Goal: Information Seeking & Learning: Find contact information

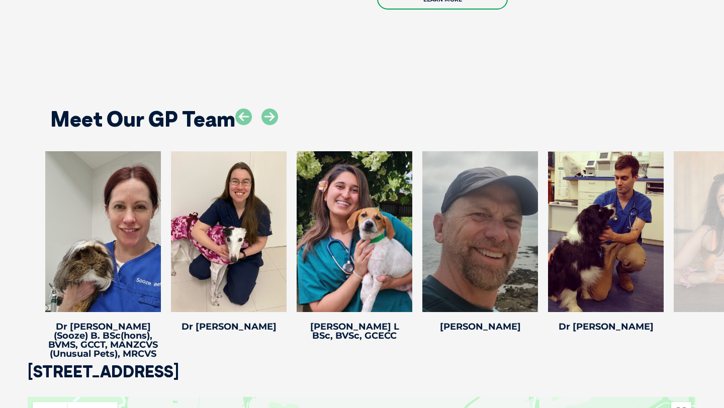
scroll to position [1870, 0]
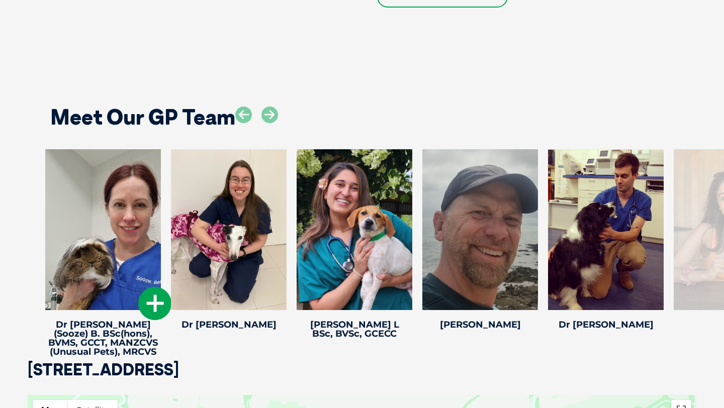
click at [159, 287] on icon at bounding box center [154, 303] width 33 height 33
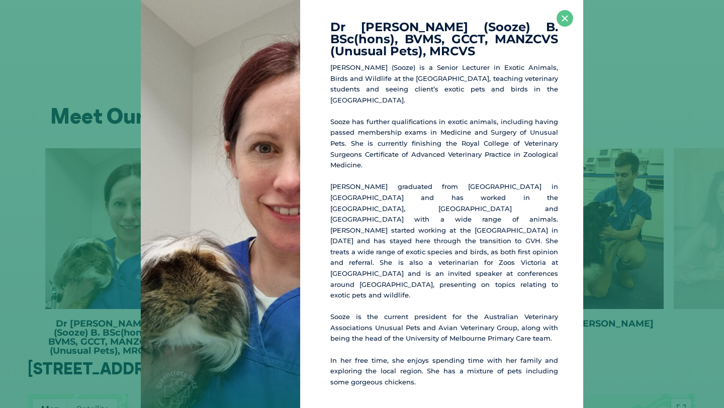
scroll to position [1871, 0]
click at [560, 18] on button "×" at bounding box center [564, 18] width 17 height 17
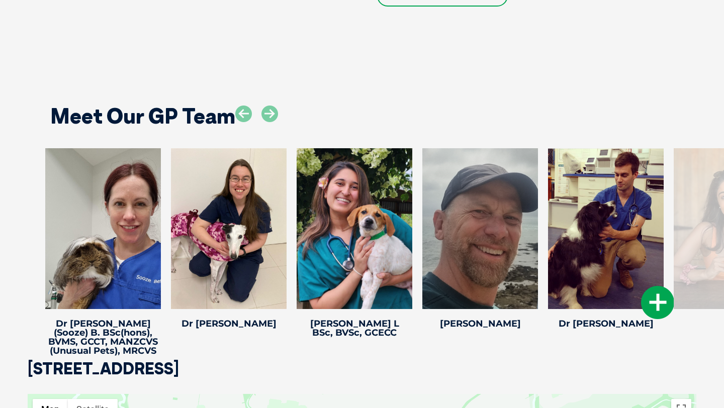
click at [653, 286] on icon at bounding box center [657, 302] width 33 height 33
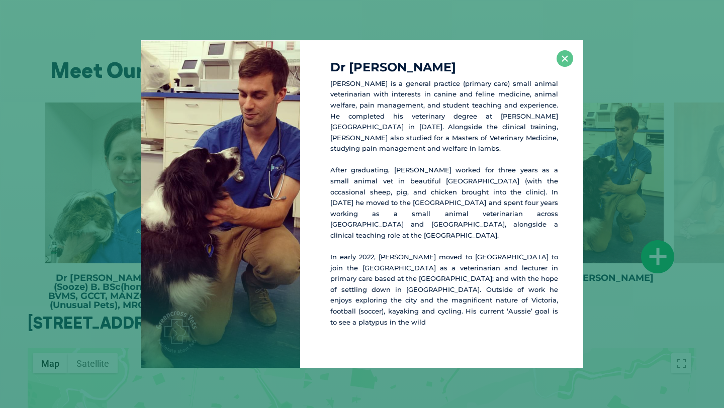
scroll to position [1917, 0]
click at [562, 67] on button "×" at bounding box center [564, 58] width 17 height 17
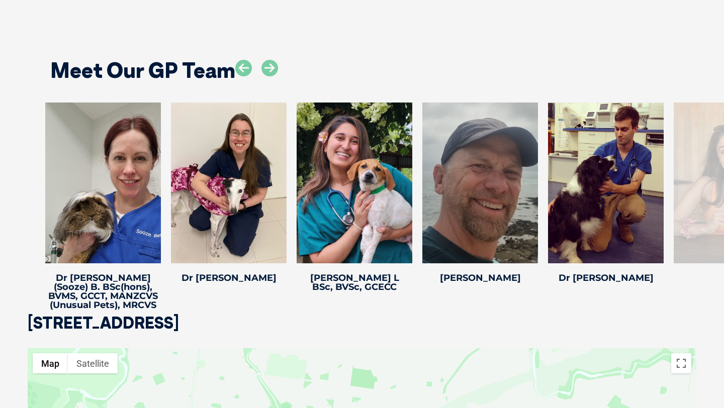
click at [705, 152] on div at bounding box center [731, 183] width 116 height 161
click at [270, 61] on icon at bounding box center [269, 68] width 17 height 17
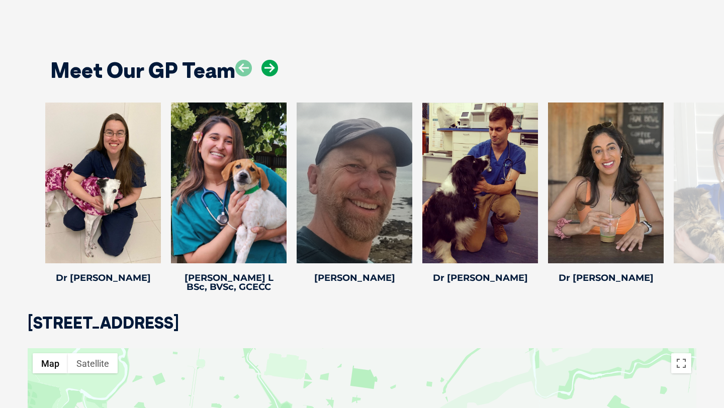
click at [270, 60] on icon at bounding box center [269, 68] width 17 height 17
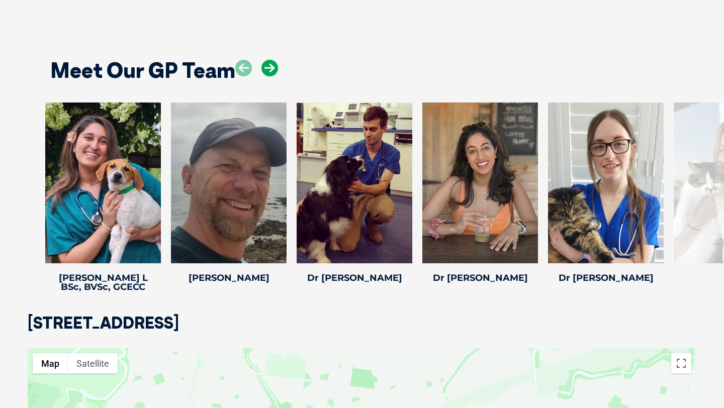
click at [270, 60] on icon at bounding box center [269, 68] width 17 height 17
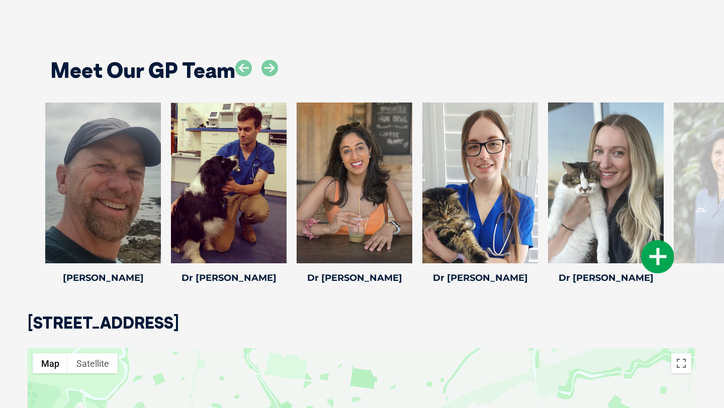
click at [666, 254] on icon at bounding box center [657, 256] width 33 height 33
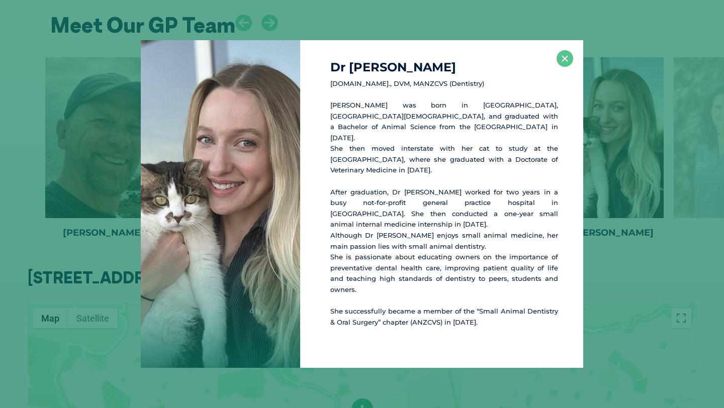
scroll to position [1963, 0]
click at [562, 67] on button "×" at bounding box center [564, 58] width 17 height 17
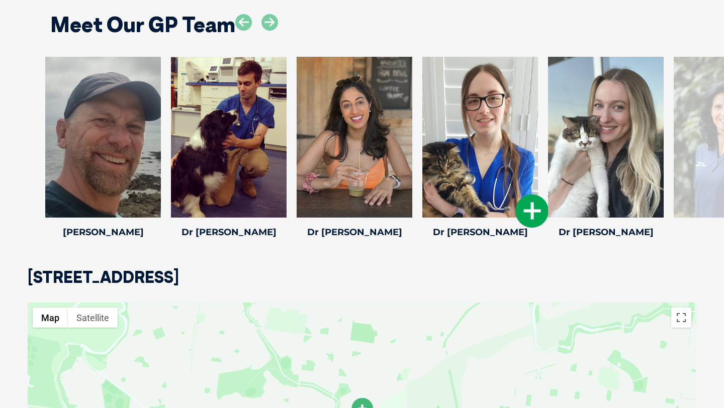
click at [529, 195] on icon at bounding box center [531, 210] width 33 height 33
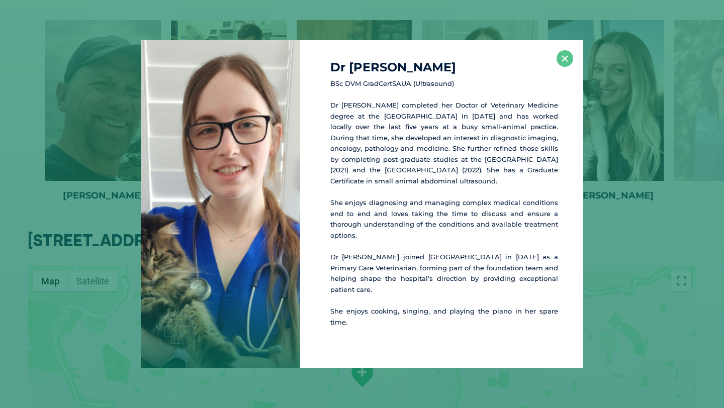
scroll to position [2000, 0]
click at [568, 67] on button "×" at bounding box center [564, 58] width 17 height 17
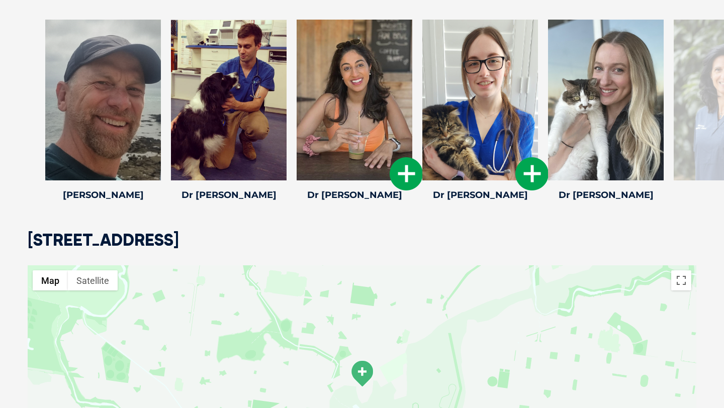
click at [406, 157] on icon at bounding box center [405, 173] width 33 height 33
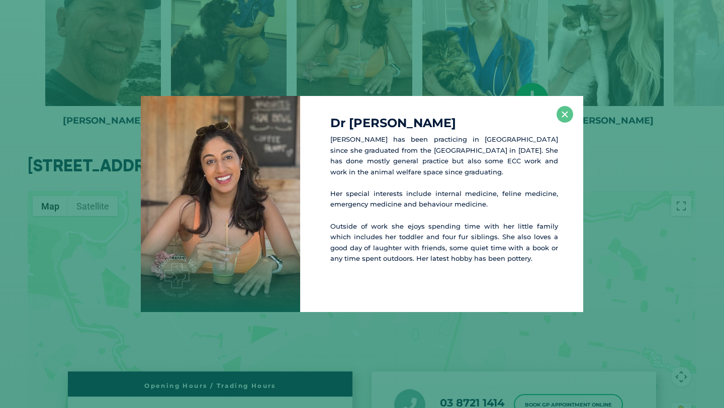
scroll to position [2077, 0]
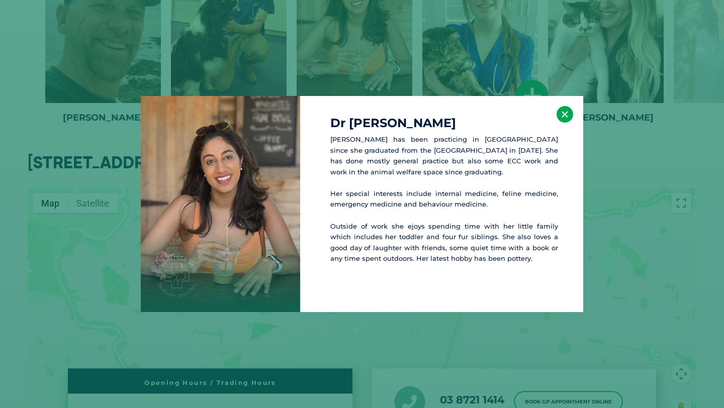
click at [562, 111] on button "×" at bounding box center [564, 114] width 17 height 17
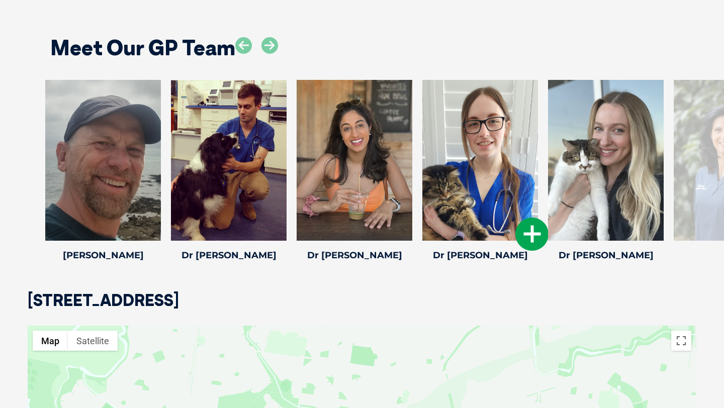
scroll to position [1923, 0]
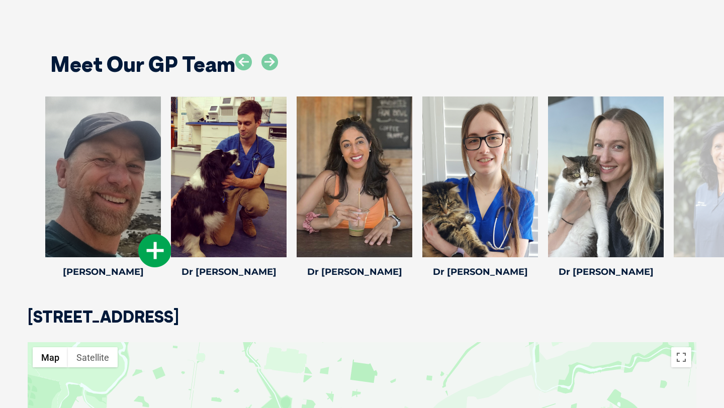
click at [152, 238] on icon at bounding box center [154, 250] width 33 height 33
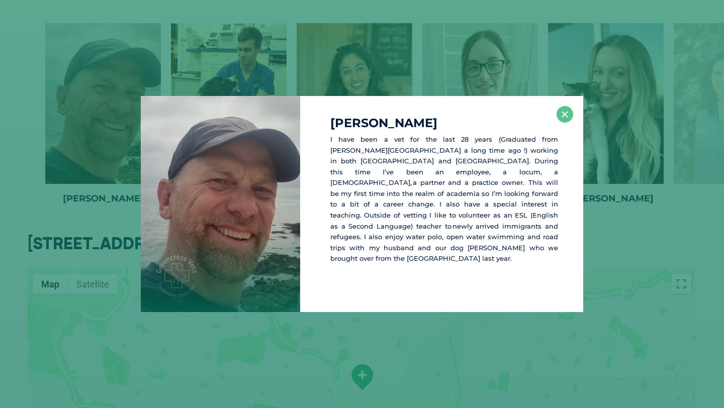
scroll to position [2000, 0]
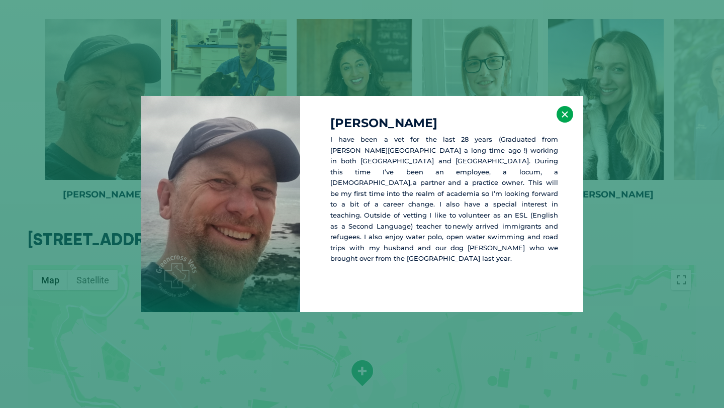
click at [569, 109] on button "×" at bounding box center [564, 114] width 17 height 17
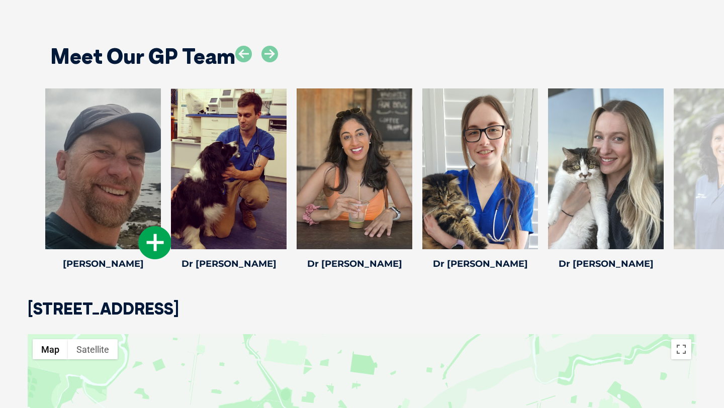
scroll to position [1924, 0]
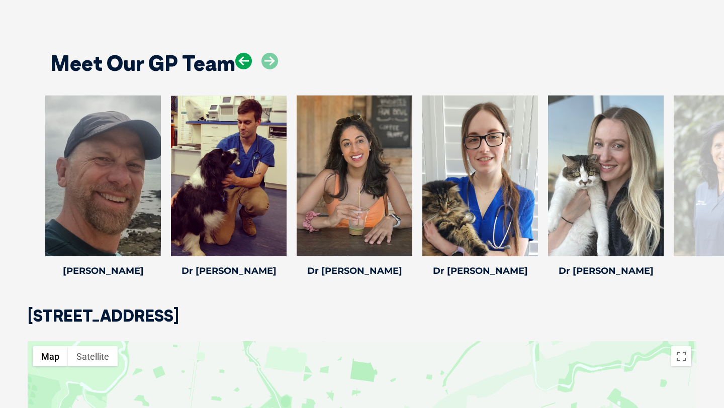
click at [241, 53] on icon at bounding box center [243, 61] width 17 height 17
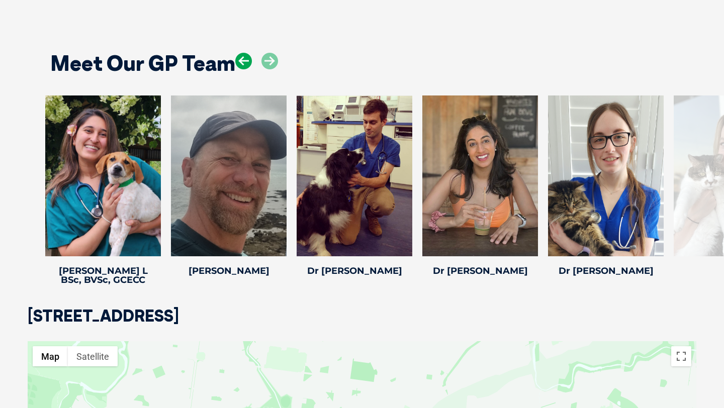
click at [241, 53] on icon at bounding box center [243, 61] width 17 height 17
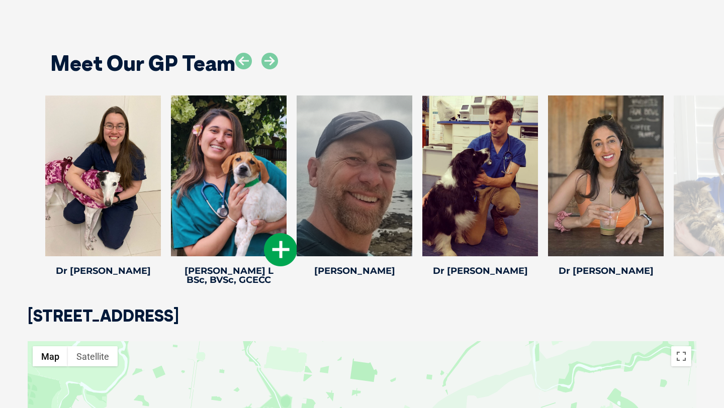
click at [273, 234] on icon at bounding box center [280, 249] width 33 height 33
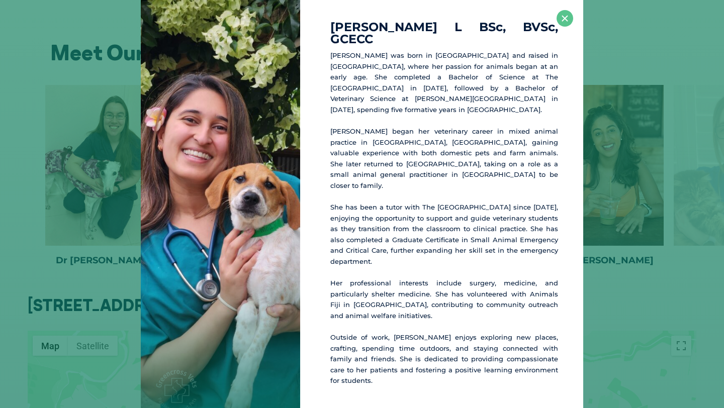
scroll to position [1935, 0]
click at [562, 27] on button "×" at bounding box center [564, 18] width 17 height 17
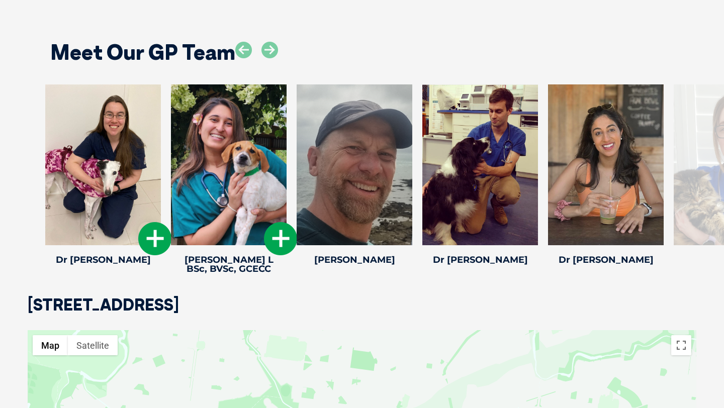
click at [149, 226] on icon at bounding box center [154, 238] width 33 height 33
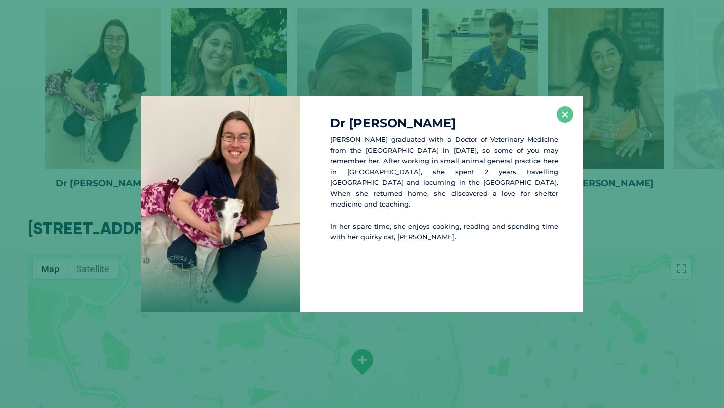
scroll to position [2012, 0]
click at [568, 119] on button "×" at bounding box center [564, 114] width 17 height 17
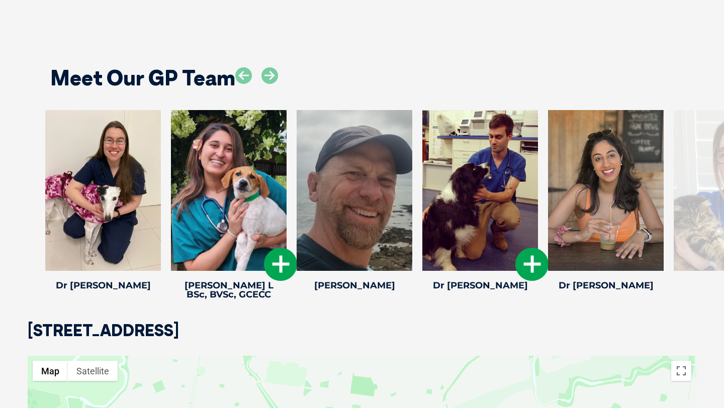
scroll to position [1881, 0]
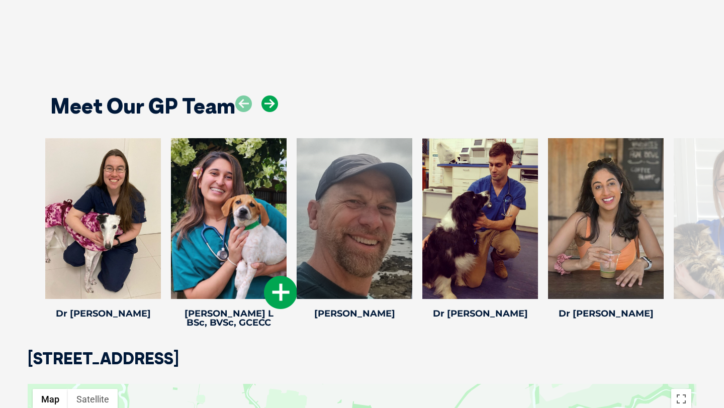
click at [263, 95] on icon at bounding box center [269, 103] width 17 height 17
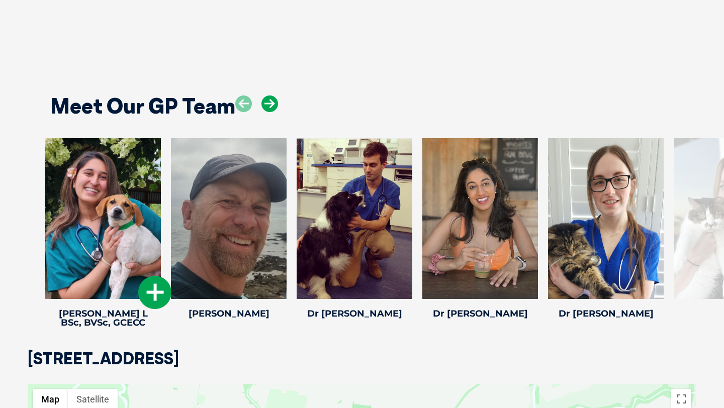
click at [263, 95] on icon at bounding box center [269, 103] width 17 height 17
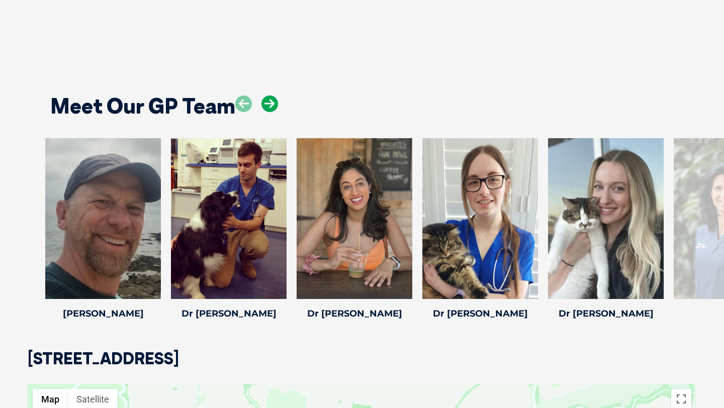
click at [266, 95] on icon at bounding box center [269, 103] width 17 height 17
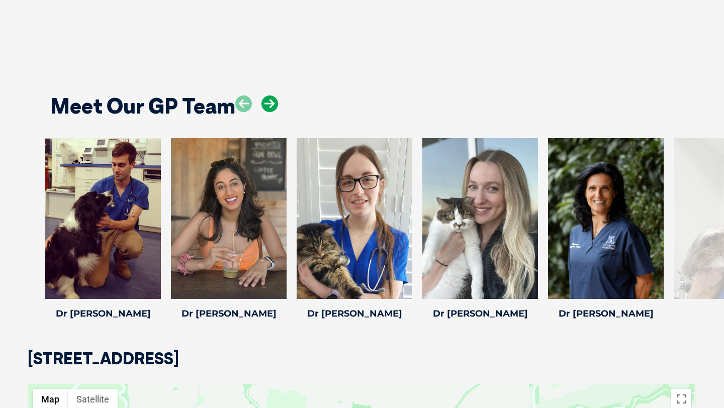
click at [266, 95] on icon at bounding box center [269, 103] width 17 height 17
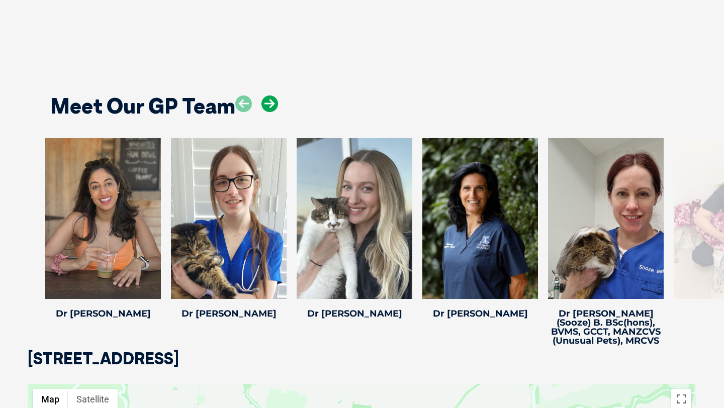
click at [266, 95] on icon at bounding box center [269, 103] width 17 height 17
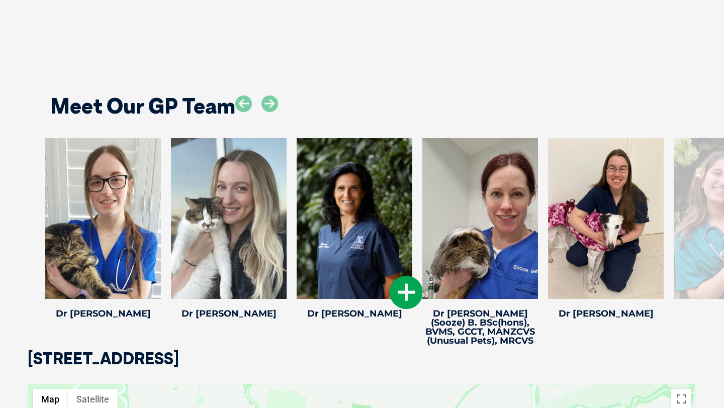
click at [412, 287] on icon at bounding box center [405, 292] width 33 height 33
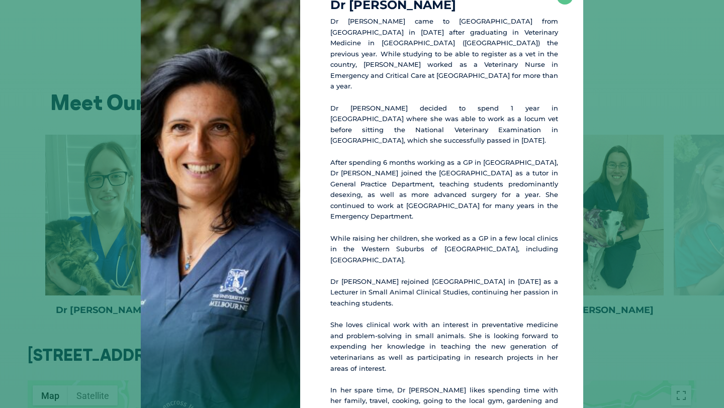
scroll to position [23, 0]
click at [618, 337] on div "Dr Giovanna D Dr Giovanna came to Australia from Italy in 2003 after graduating…" at bounding box center [362, 216] width 716 height 479
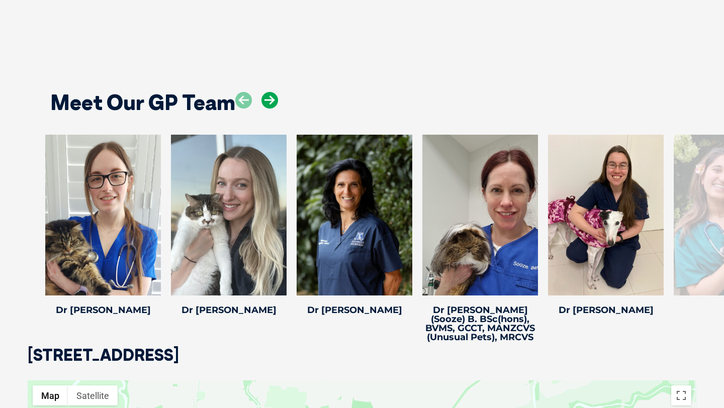
click at [266, 92] on icon at bounding box center [269, 100] width 17 height 17
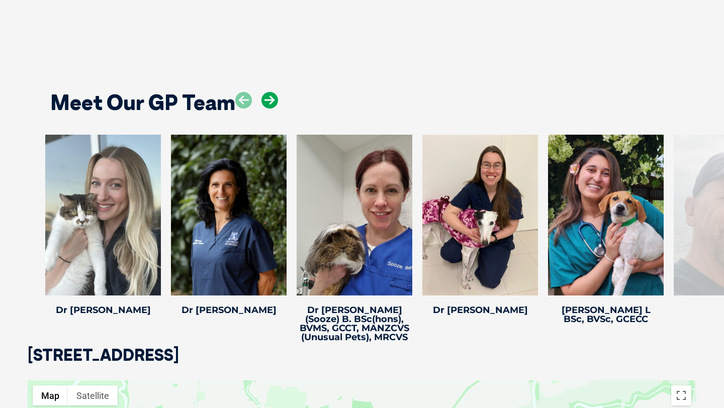
click at [265, 92] on icon at bounding box center [269, 100] width 17 height 17
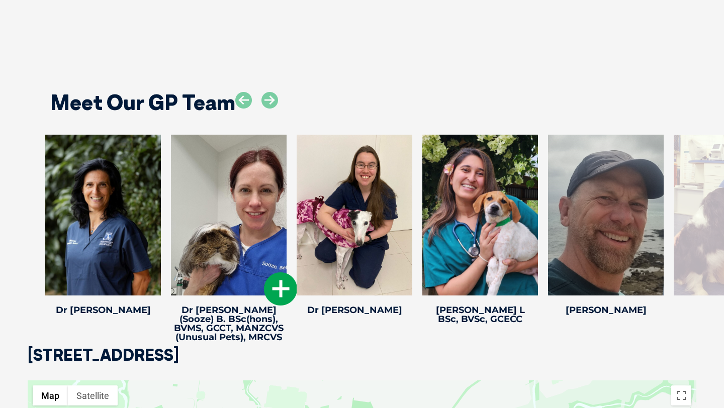
click at [276, 290] on icon at bounding box center [280, 288] width 33 height 33
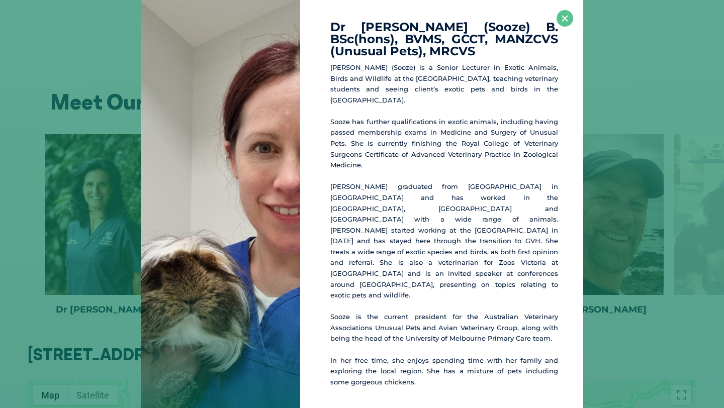
scroll to position [1886, 0]
click at [564, 19] on button "×" at bounding box center [564, 18] width 17 height 17
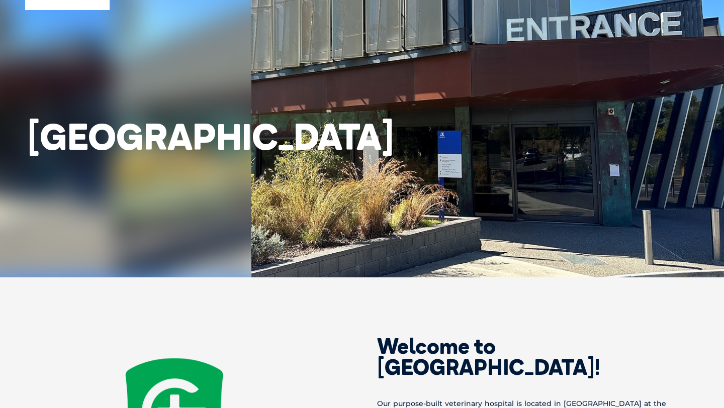
scroll to position [0, 0]
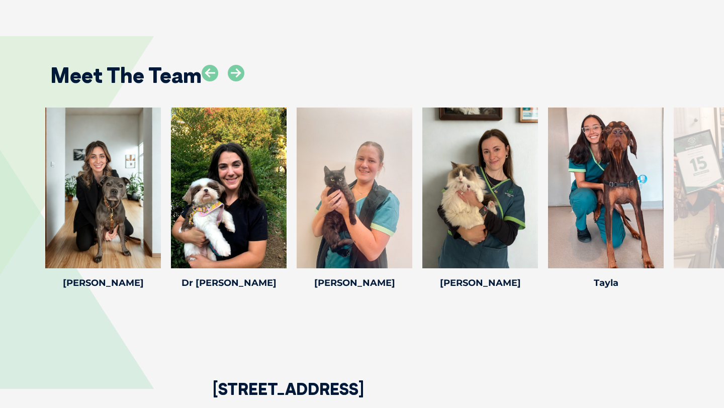
scroll to position [1584, 0]
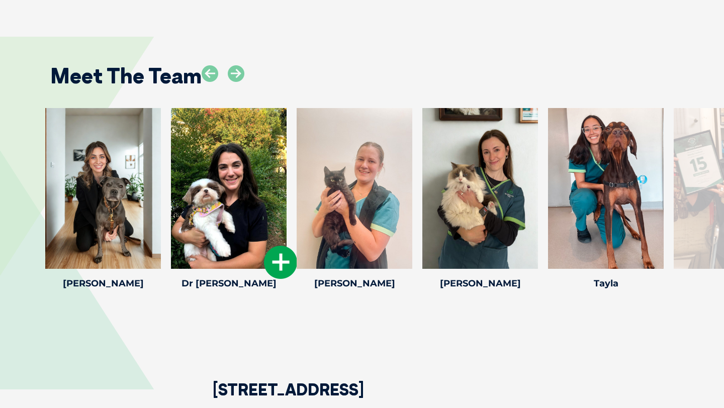
click at [277, 265] on icon at bounding box center [280, 262] width 33 height 33
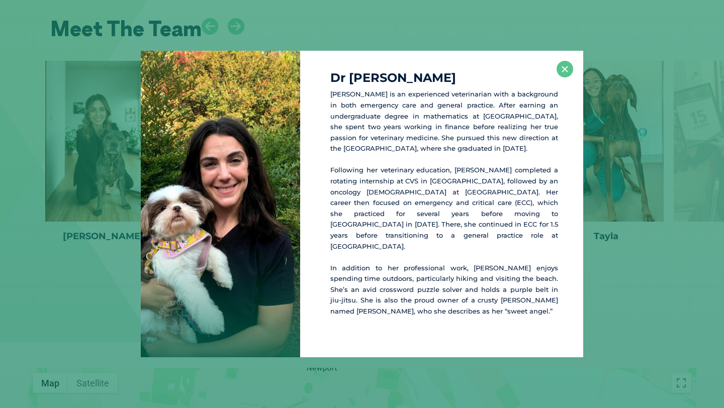
scroll to position [1634, 0]
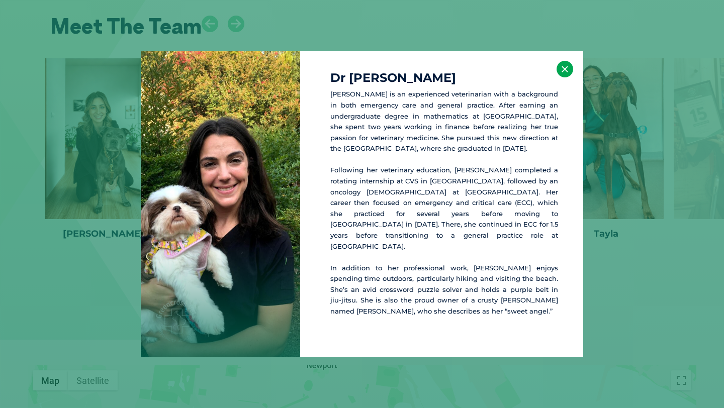
click at [563, 77] on button "×" at bounding box center [564, 69] width 17 height 17
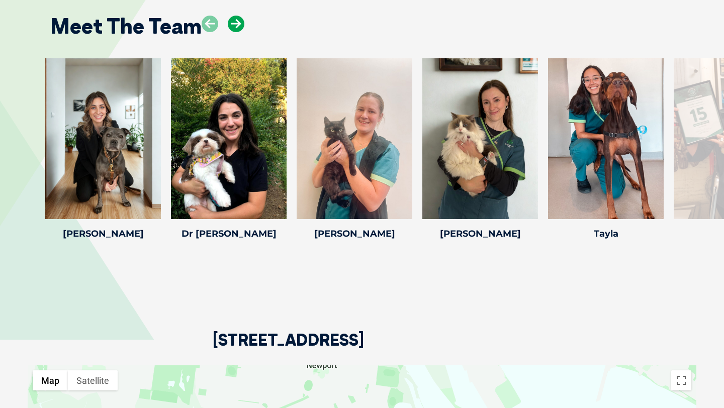
click at [234, 22] on icon at bounding box center [236, 24] width 17 height 17
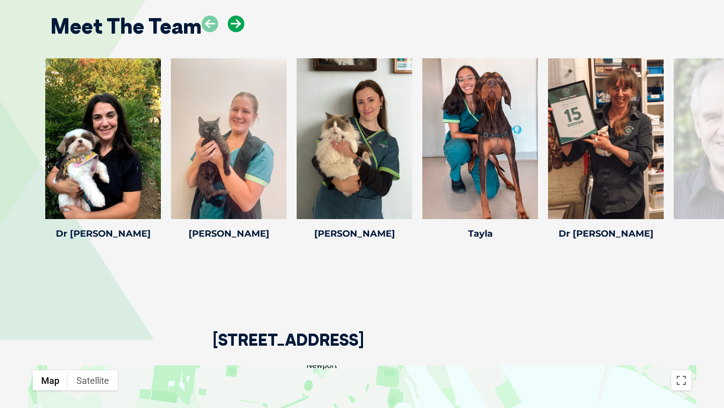
click at [234, 22] on icon at bounding box center [236, 24] width 17 height 17
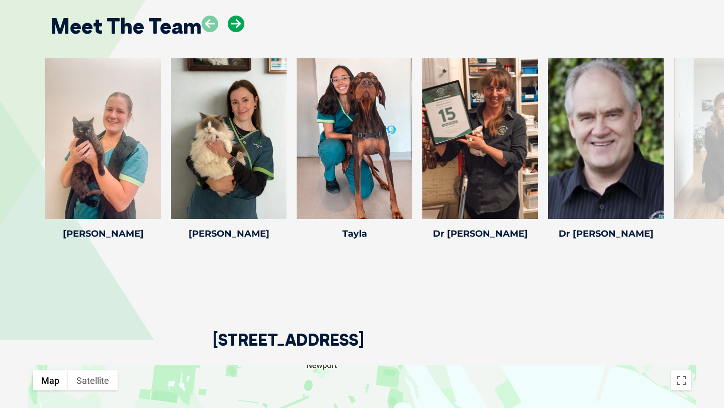
click at [234, 22] on icon at bounding box center [236, 24] width 17 height 17
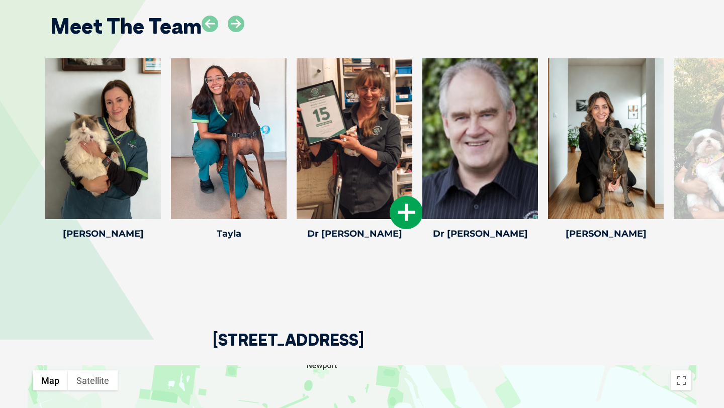
click at [401, 214] on icon at bounding box center [405, 212] width 33 height 33
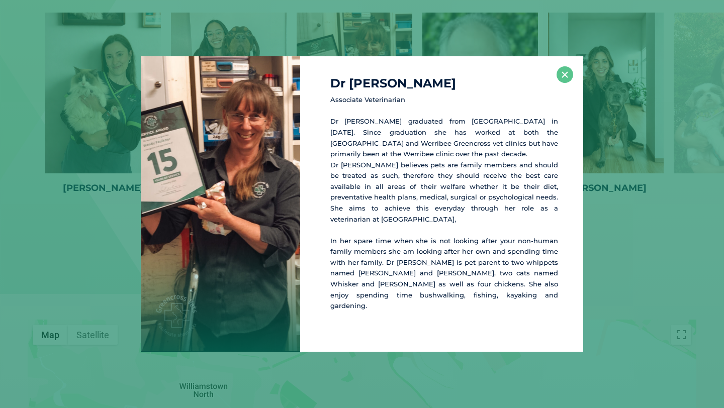
scroll to position [1688, 0]
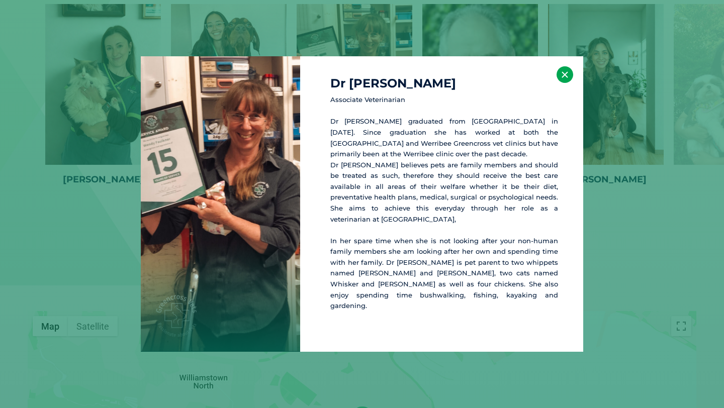
click at [567, 83] on button "×" at bounding box center [564, 74] width 17 height 17
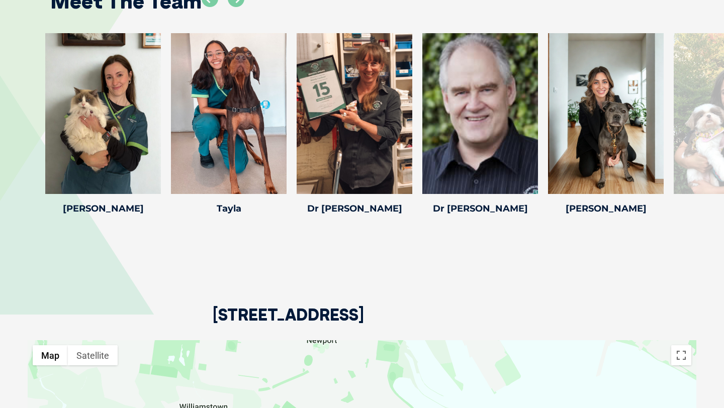
scroll to position [1655, 0]
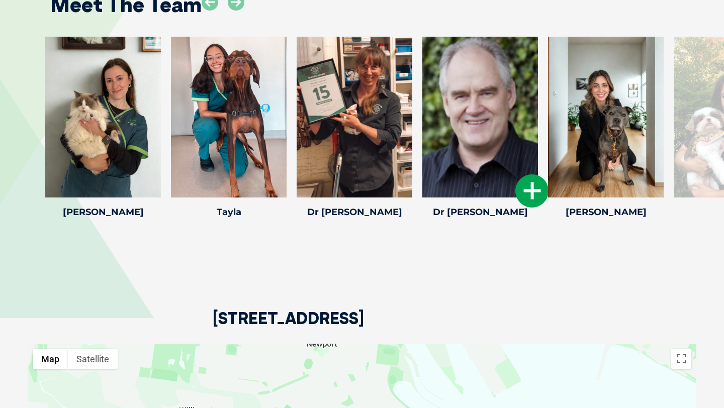
click at [526, 180] on icon at bounding box center [531, 190] width 33 height 33
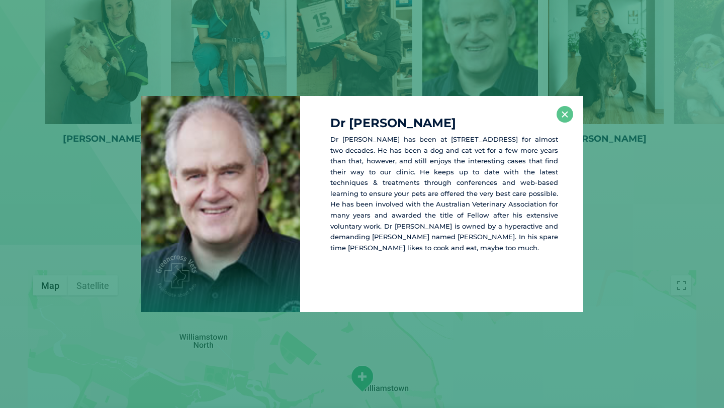
scroll to position [1733, 0]
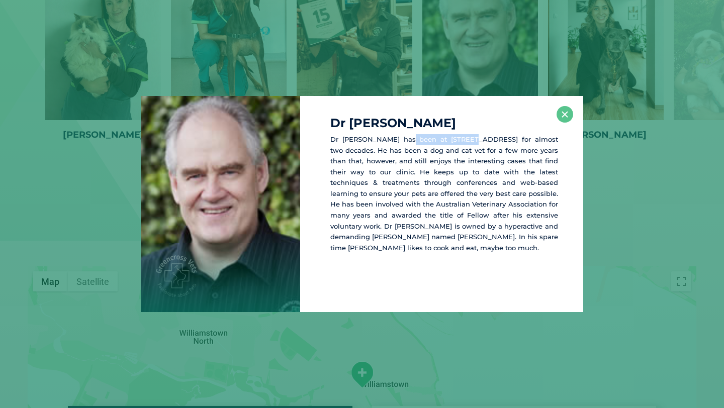
drag, startPoint x: 400, startPoint y: 137, endPoint x: 458, endPoint y: 133, distance: 58.4
click at [459, 136] on p "Dr [PERSON_NAME] has been at [STREET_ADDRESS] for almost two decades. He has be…" at bounding box center [444, 193] width 228 height 119
copy p "[STREET_ADDRESS]"
click at [390, 182] on p "Dr [PERSON_NAME] has been at [STREET_ADDRESS] for almost two decades. He has be…" at bounding box center [444, 193] width 228 height 119
click at [568, 120] on button "×" at bounding box center [564, 114] width 17 height 17
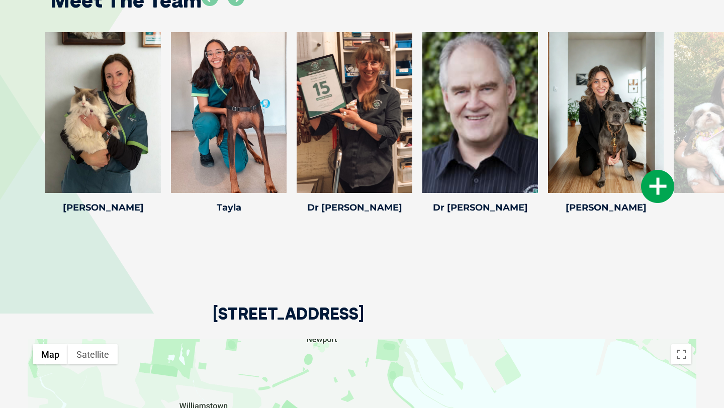
click at [650, 186] on icon at bounding box center [657, 186] width 33 height 33
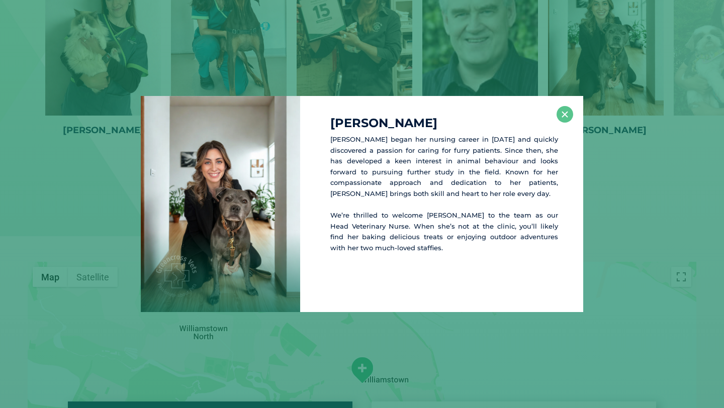
scroll to position [1737, 0]
click at [567, 113] on button "×" at bounding box center [564, 114] width 17 height 17
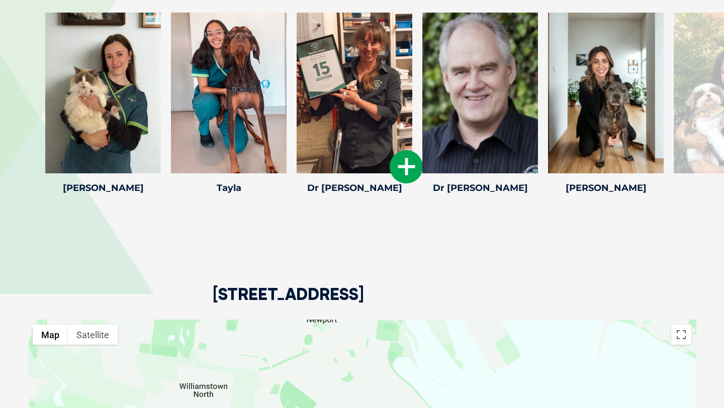
scroll to position [1615, 0]
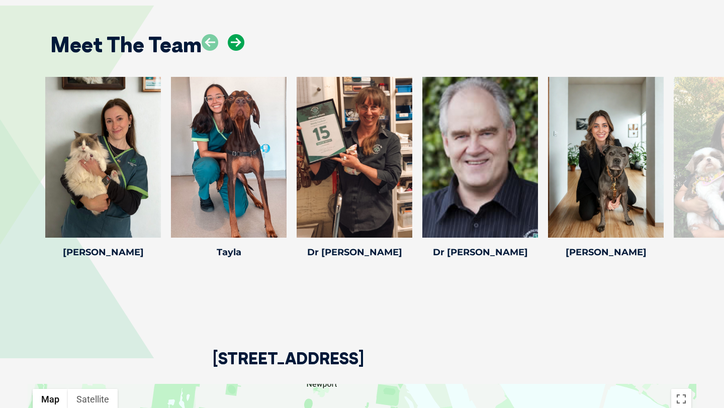
click at [231, 36] on icon at bounding box center [236, 42] width 17 height 17
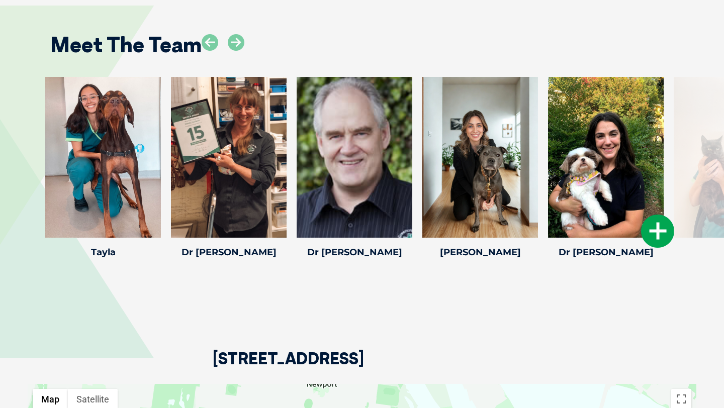
click at [647, 226] on icon at bounding box center [657, 231] width 33 height 33
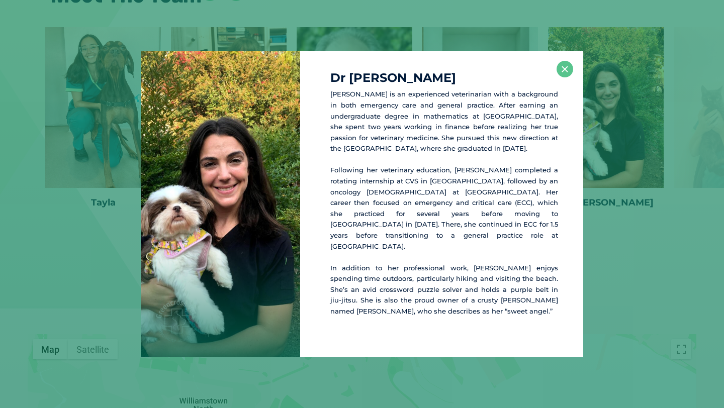
scroll to position [1666, 0]
click at [564, 77] on button "×" at bounding box center [564, 69] width 17 height 17
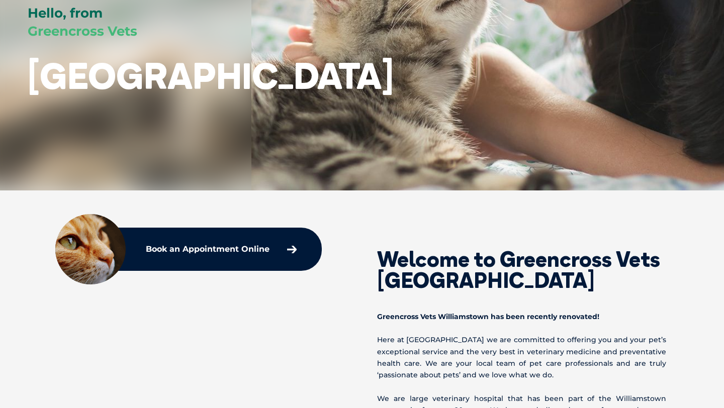
scroll to position [0, 0]
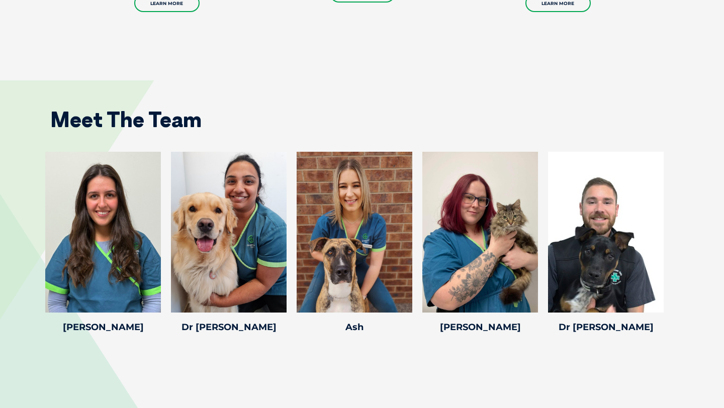
scroll to position [1493, 0]
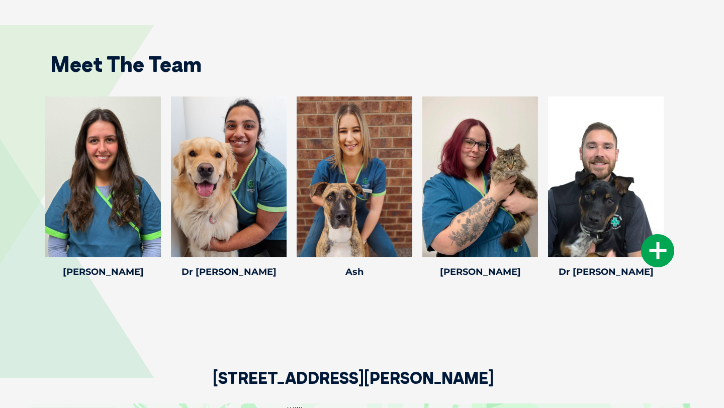
click at [653, 255] on icon at bounding box center [657, 250] width 33 height 33
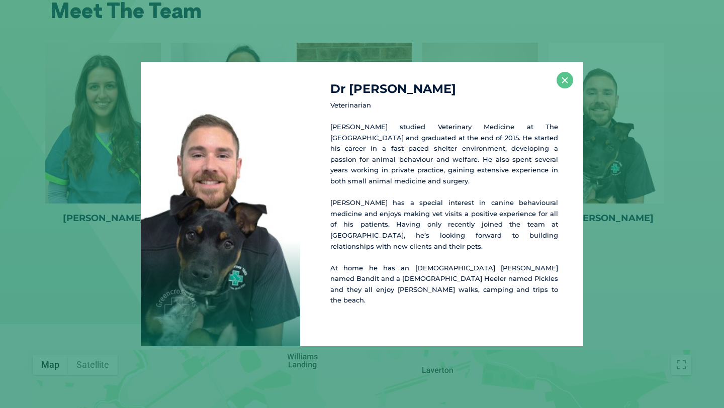
scroll to position [1603, 0]
click at [570, 88] on button "×" at bounding box center [564, 80] width 17 height 17
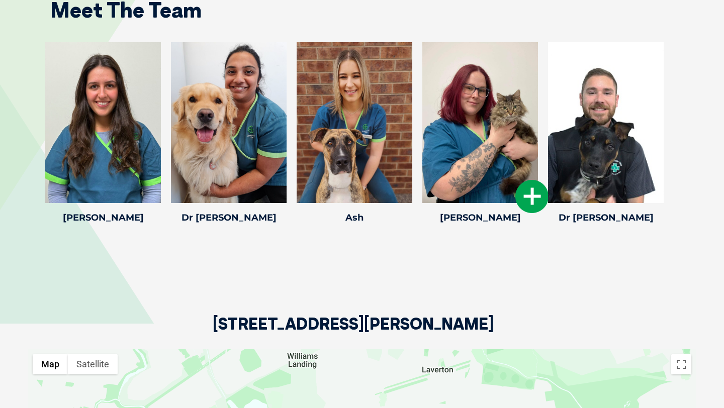
click at [536, 201] on icon at bounding box center [531, 196] width 33 height 33
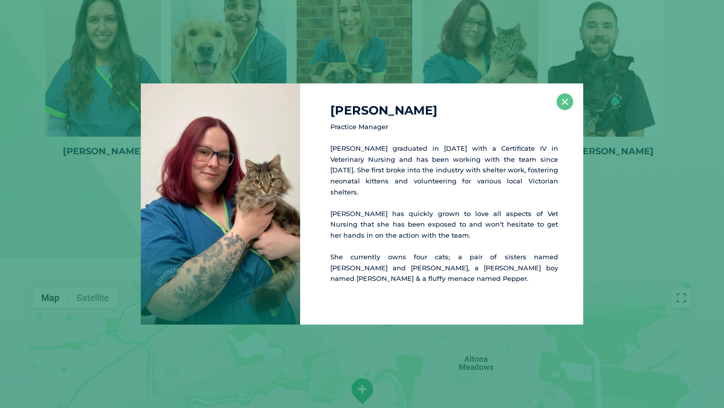
scroll to position [1675, 0]
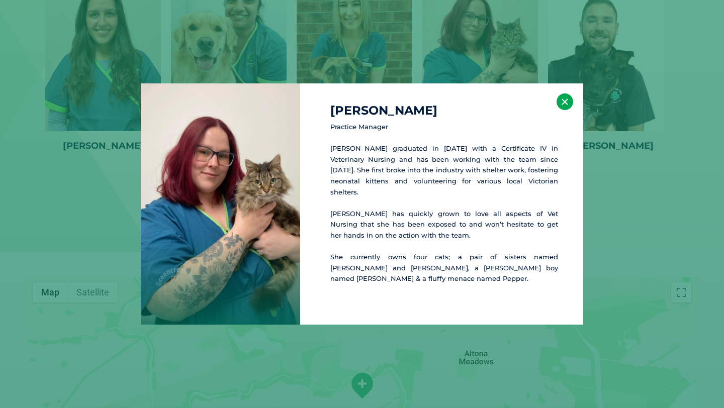
click at [571, 110] on button "×" at bounding box center [564, 101] width 17 height 17
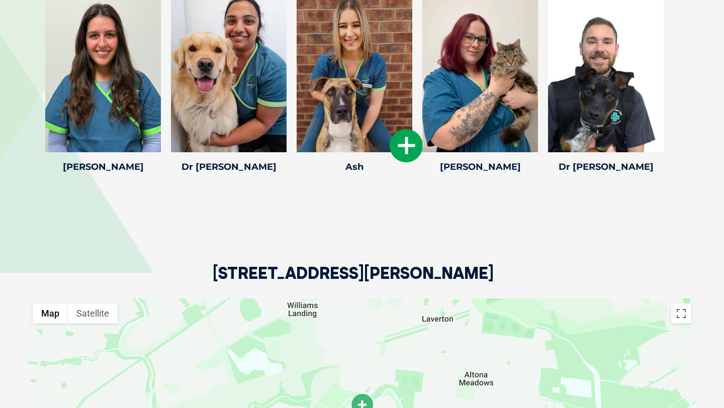
scroll to position [1652, 0]
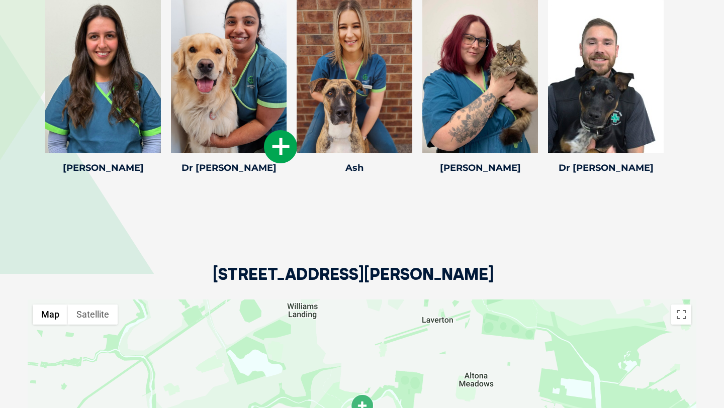
click at [270, 139] on icon at bounding box center [280, 146] width 33 height 33
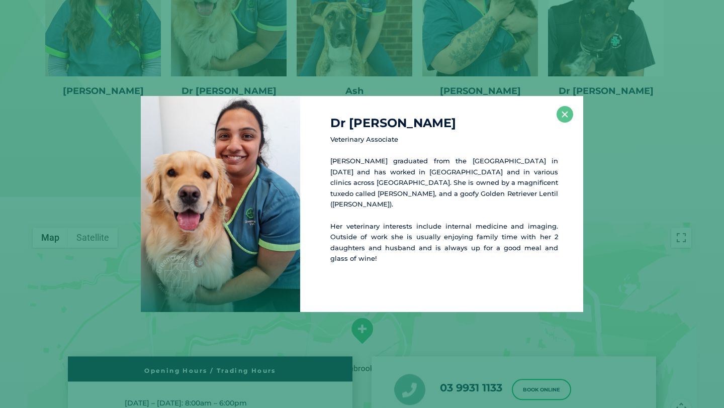
scroll to position [1730, 0]
click at [568, 113] on button "×" at bounding box center [564, 114] width 17 height 17
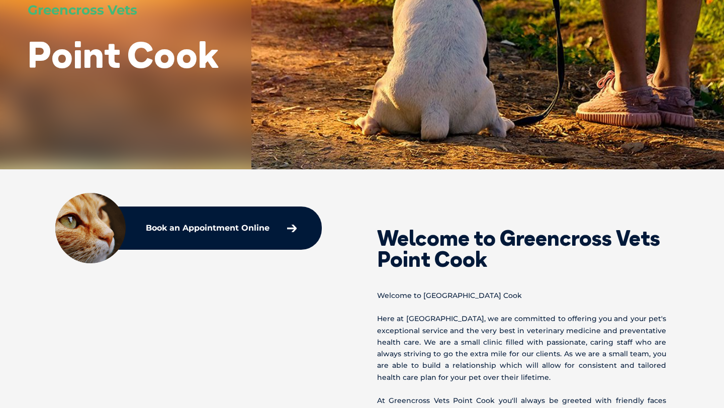
scroll to position [0, 0]
